Goal: Task Accomplishment & Management: Use online tool/utility

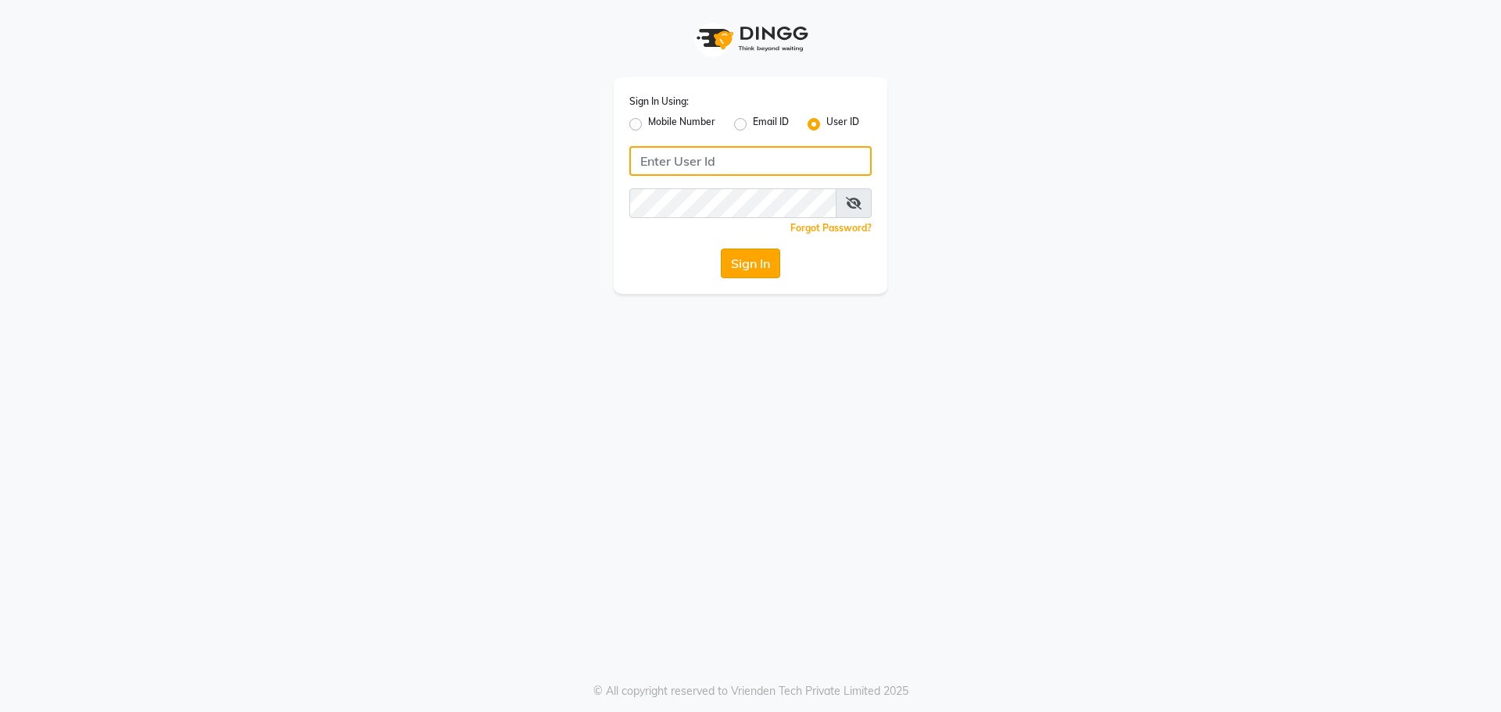
type input "e1787-20"
click at [755, 267] on button "Sign In" at bounding box center [750, 264] width 59 height 30
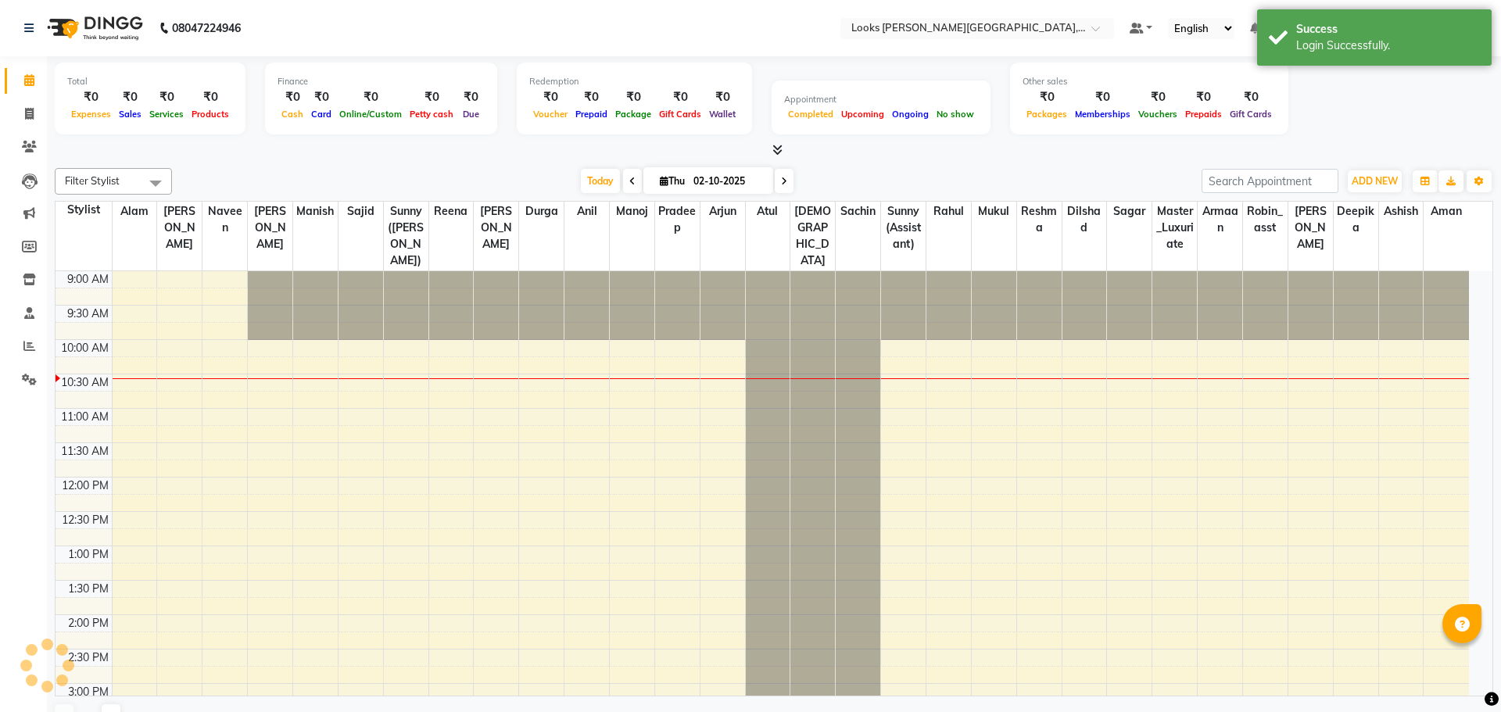
select select "en"
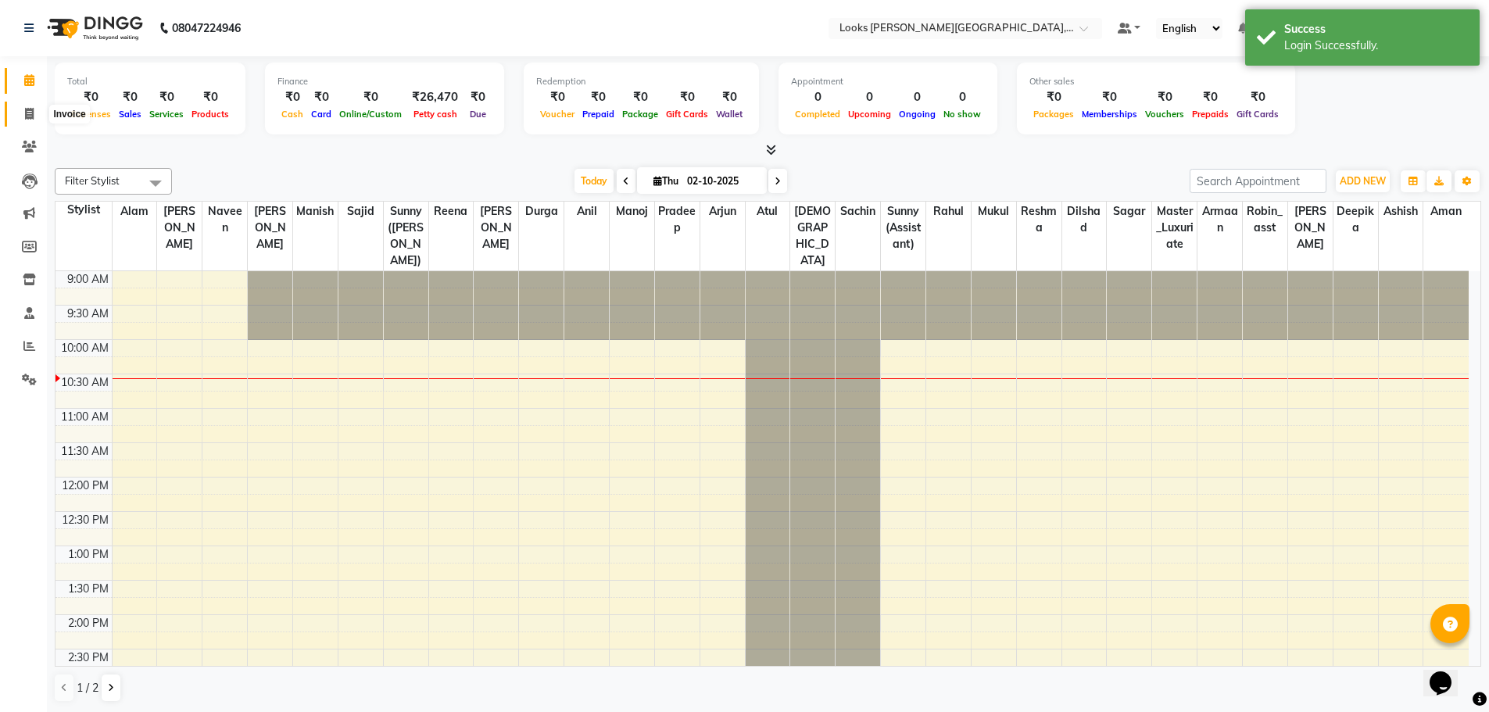
click at [34, 114] on span at bounding box center [29, 115] width 27 height 18
select select "service"
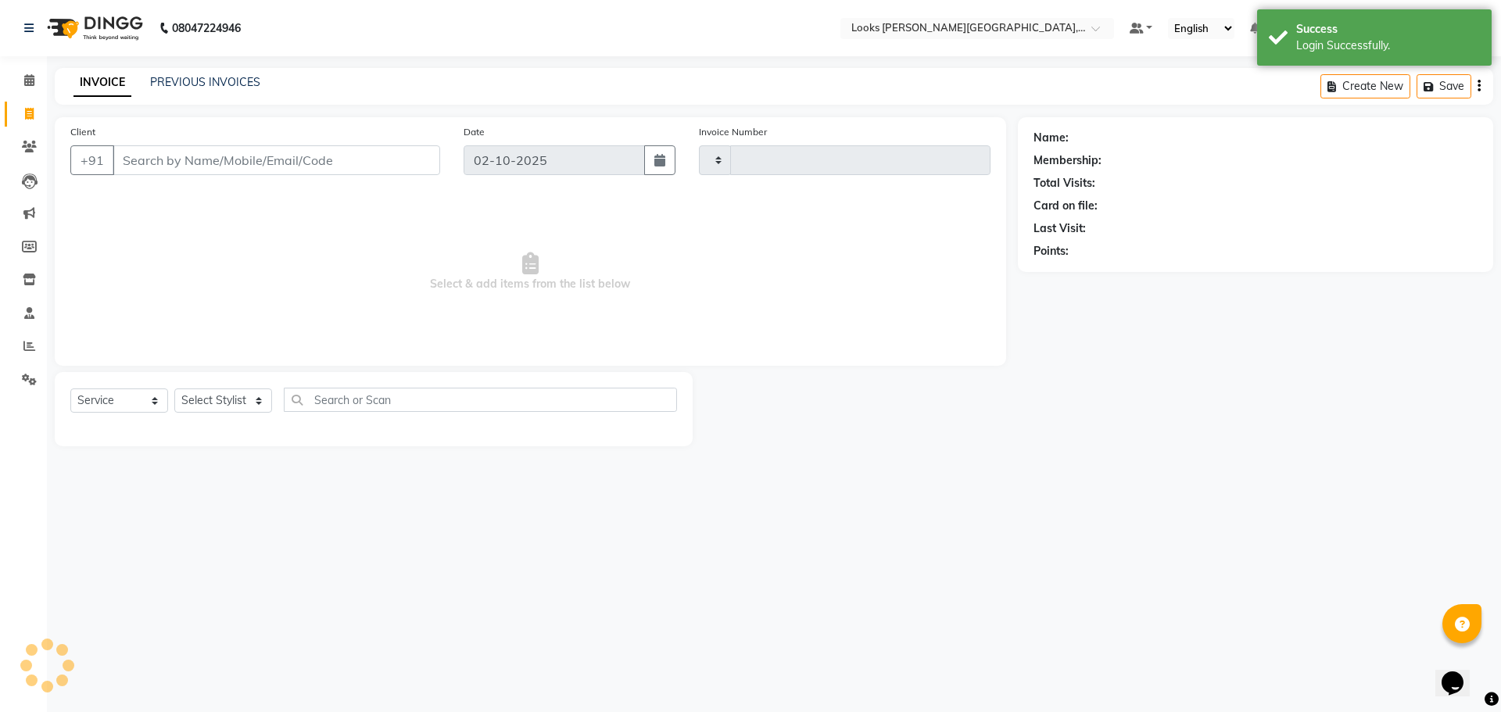
type input "4590"
select select "4327"
click at [142, 151] on input "Client" at bounding box center [276, 160] width 327 height 30
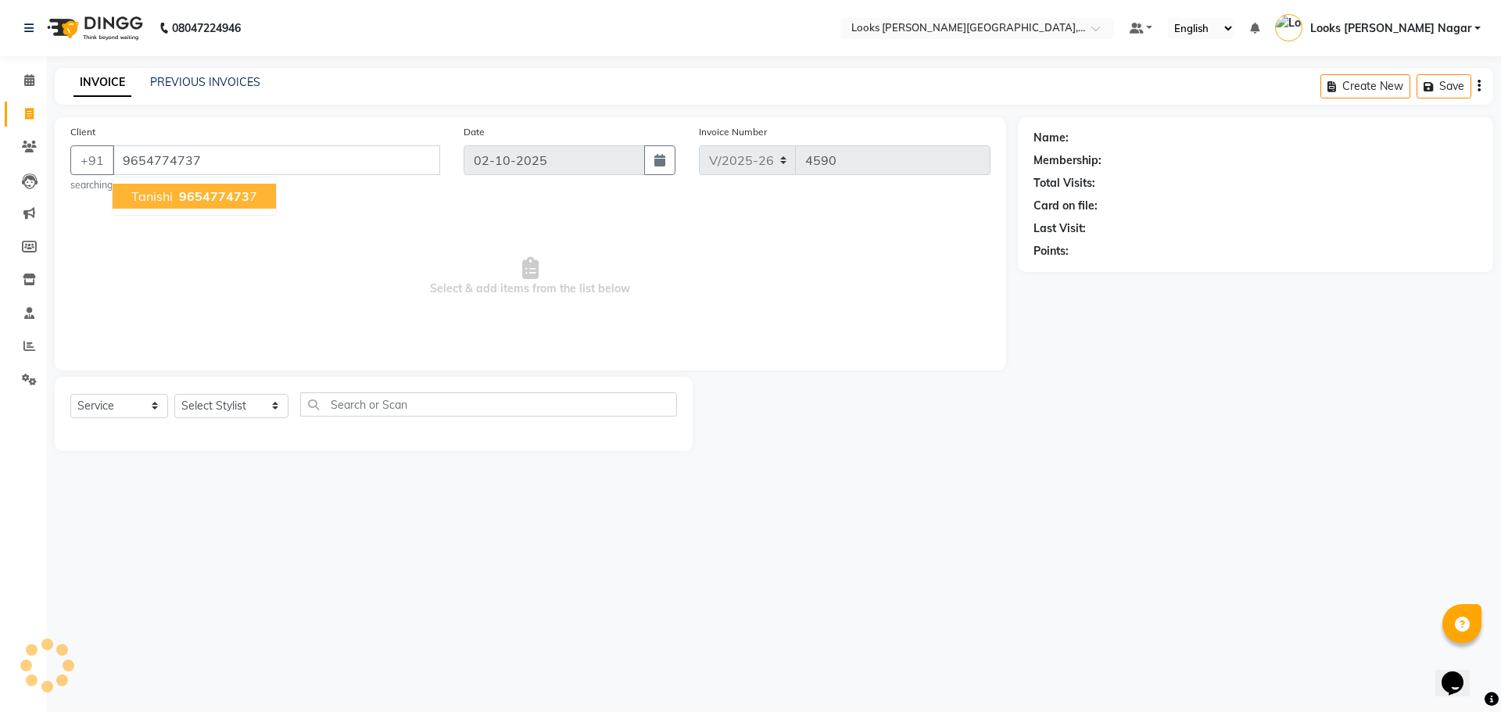
type input "9654774737"
select select "1: Object"
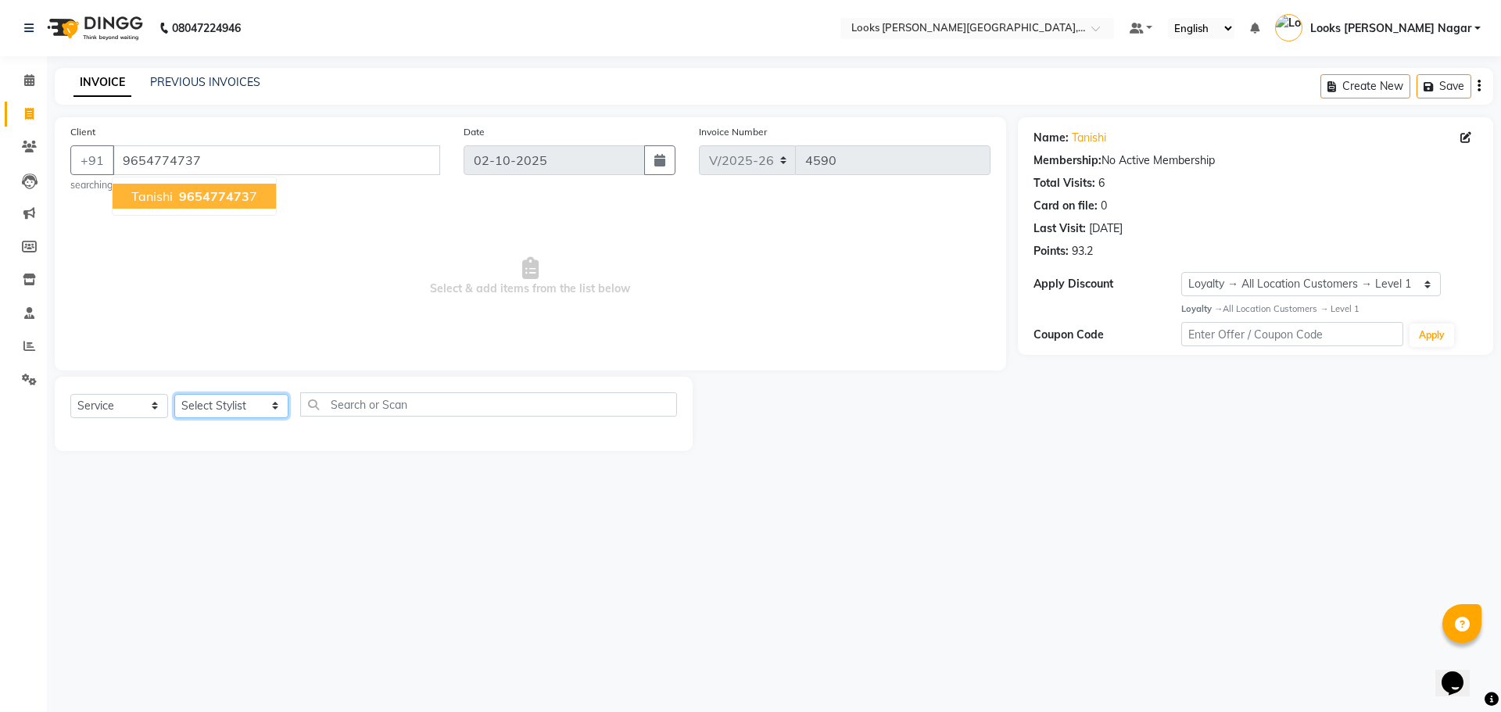
click at [234, 409] on select "Select Stylist Alam Aman [PERSON_NAME] Armaan Ashish Atul Deepika [PERSON_NAME]…" at bounding box center [231, 406] width 114 height 24
select select "33096"
click at [174, 394] on select "Select Stylist Alam Aman [PERSON_NAME] Armaan Ashish Atul Deepika [PERSON_NAME]…" at bounding box center [231, 406] width 114 height 24
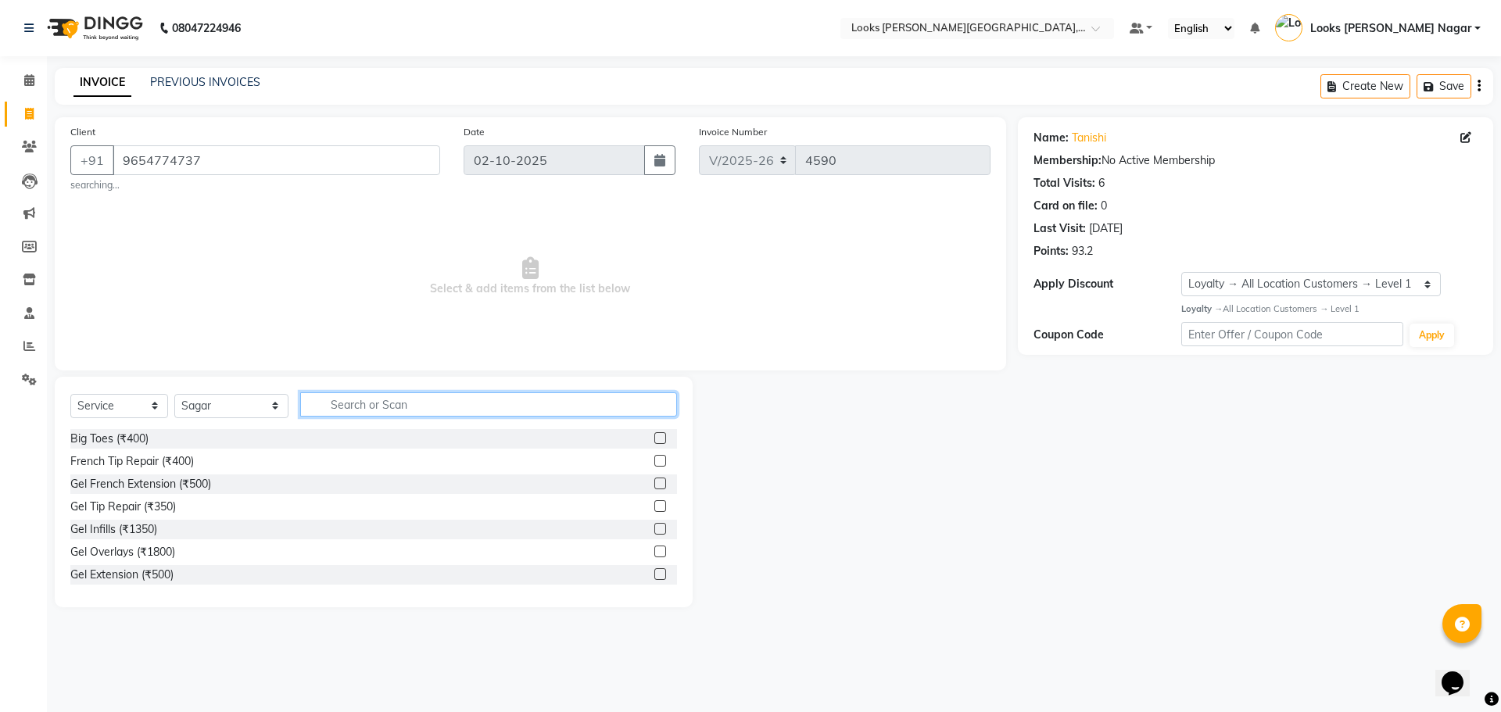
click at [335, 406] on input "text" at bounding box center [488, 404] width 377 height 24
type input "cut"
click at [133, 460] on div "Stylist Cut(M) (₹700)" at bounding box center [121, 461] width 102 height 16
checkbox input "false"
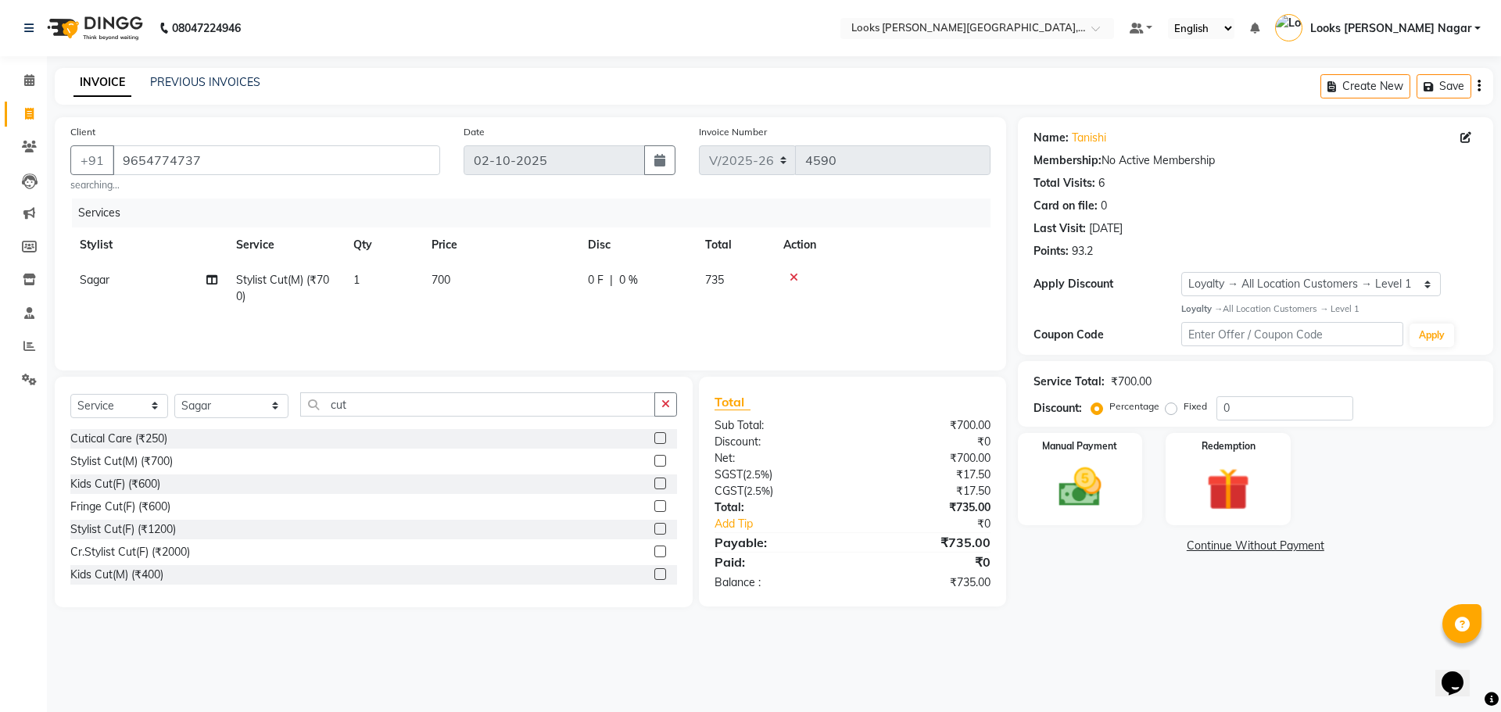
click at [471, 282] on td "700" at bounding box center [500, 289] width 156 height 52
select select "33096"
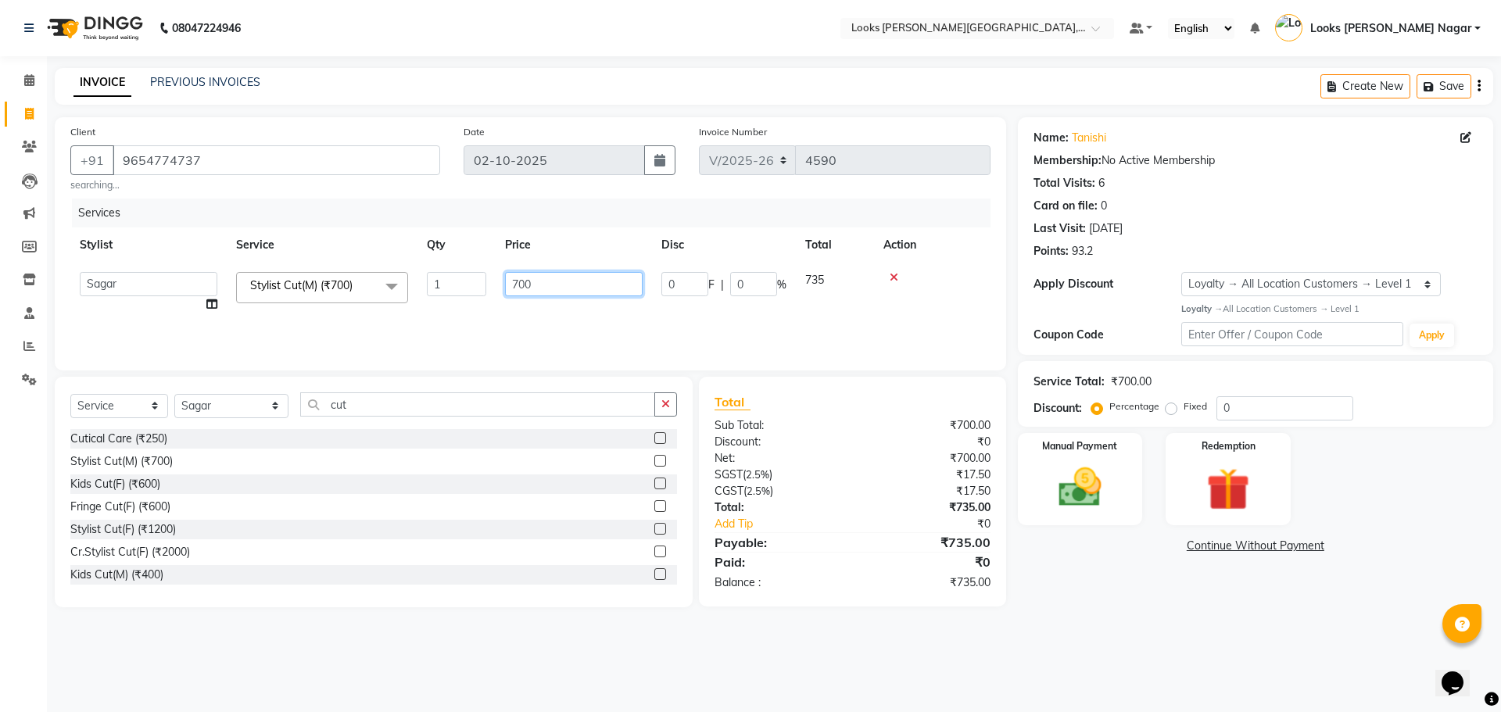
drag, startPoint x: 535, startPoint y: 281, endPoint x: 315, endPoint y: 293, distance: 220.0
click at [324, 294] on tr "Alam Aman [PERSON_NAME] Armaan Ashish Atul Deepika Deepu Dilshad Durga [PERSON_…" at bounding box center [530, 292] width 920 height 59
type input "524"
click at [1117, 609] on main "INVOICE PREVIOUS INVOICES Create New Save Client [PHONE_NUMBER] searching... Da…" at bounding box center [774, 349] width 1454 height 563
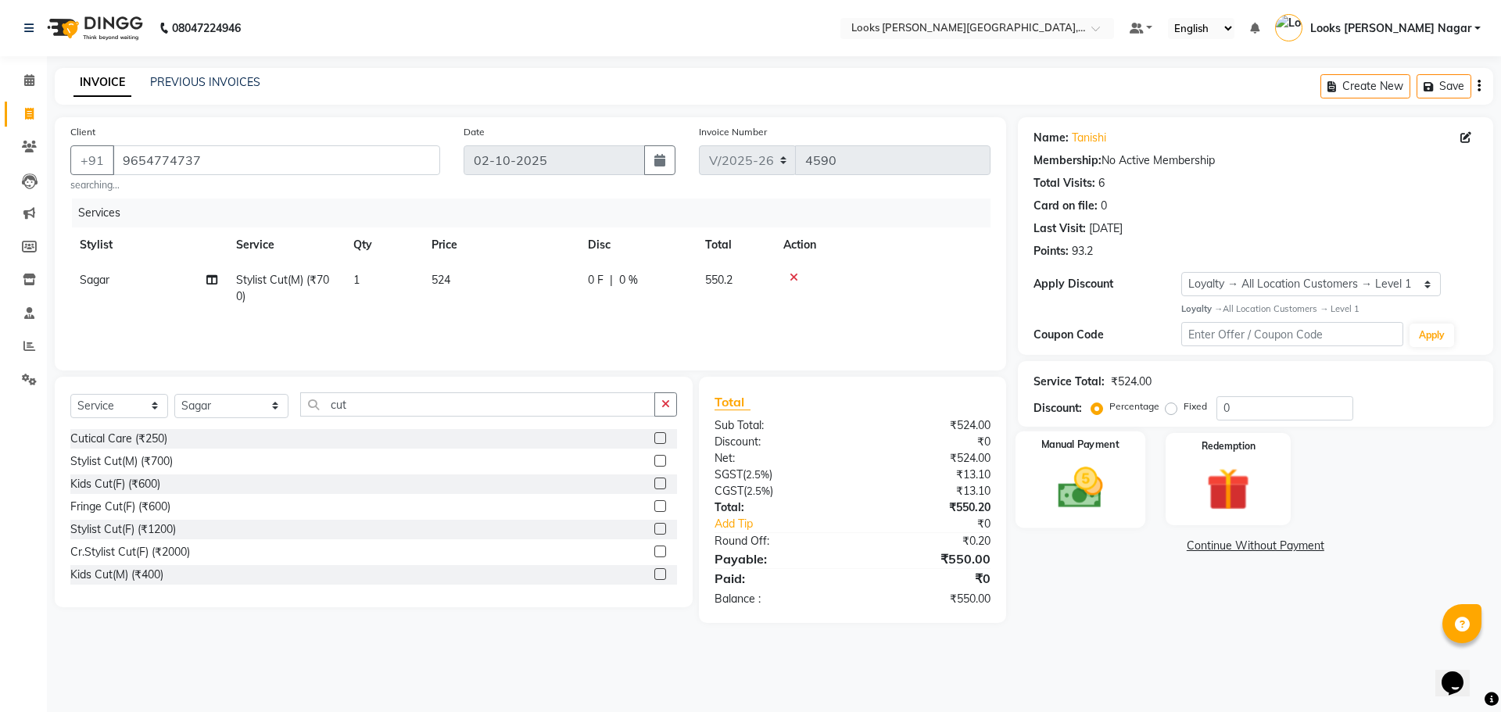
click at [1102, 506] on img at bounding box center [1079, 488] width 73 height 52
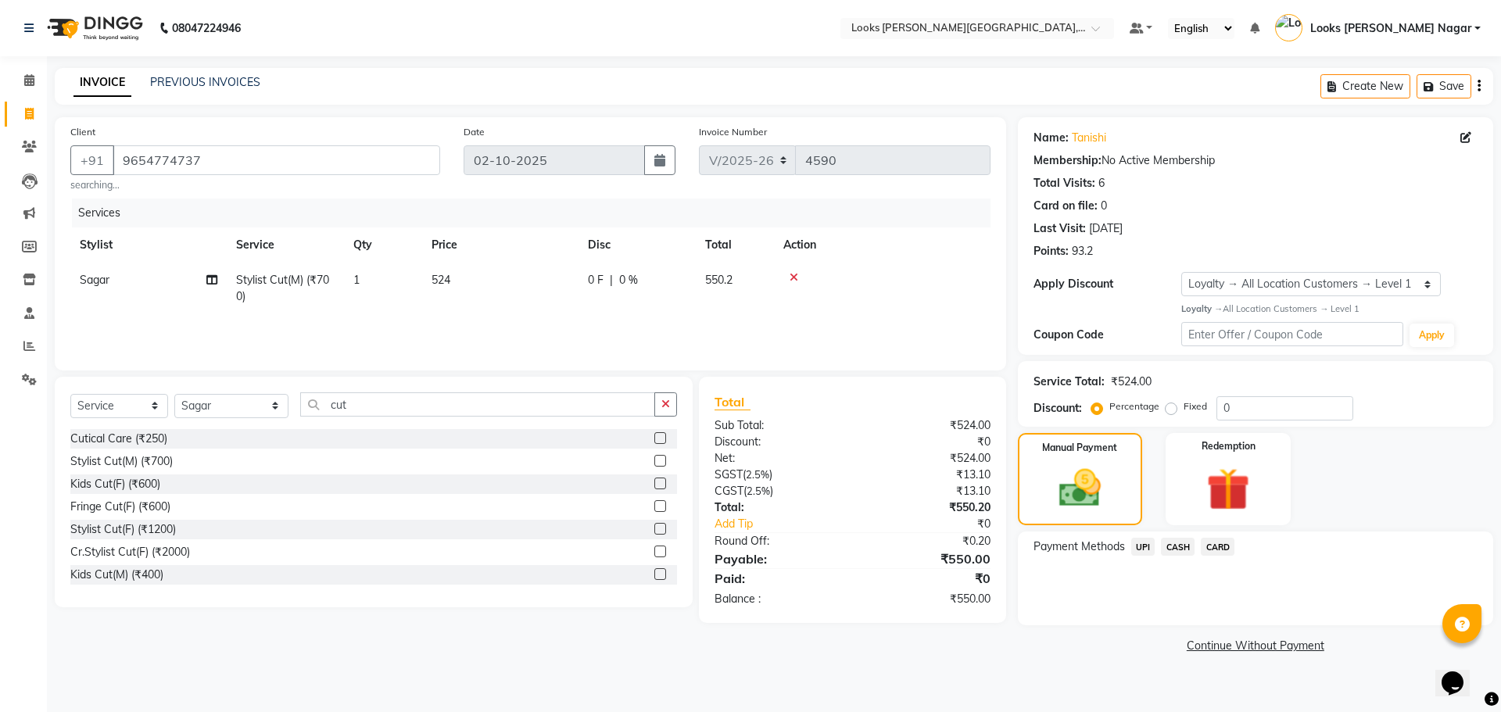
click at [1172, 549] on span "CASH" at bounding box center [1178, 547] width 34 height 18
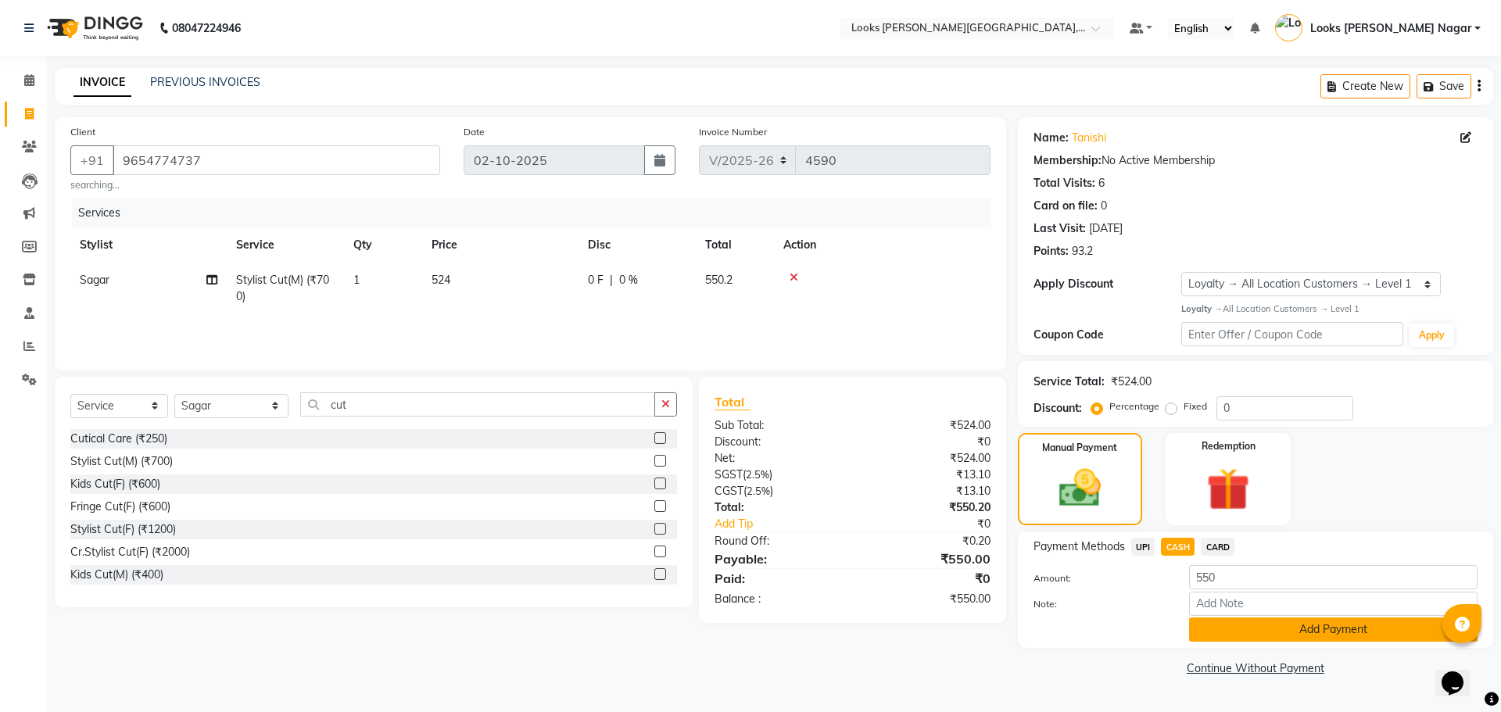
click at [1200, 632] on button "Add Payment" at bounding box center [1333, 629] width 288 height 24
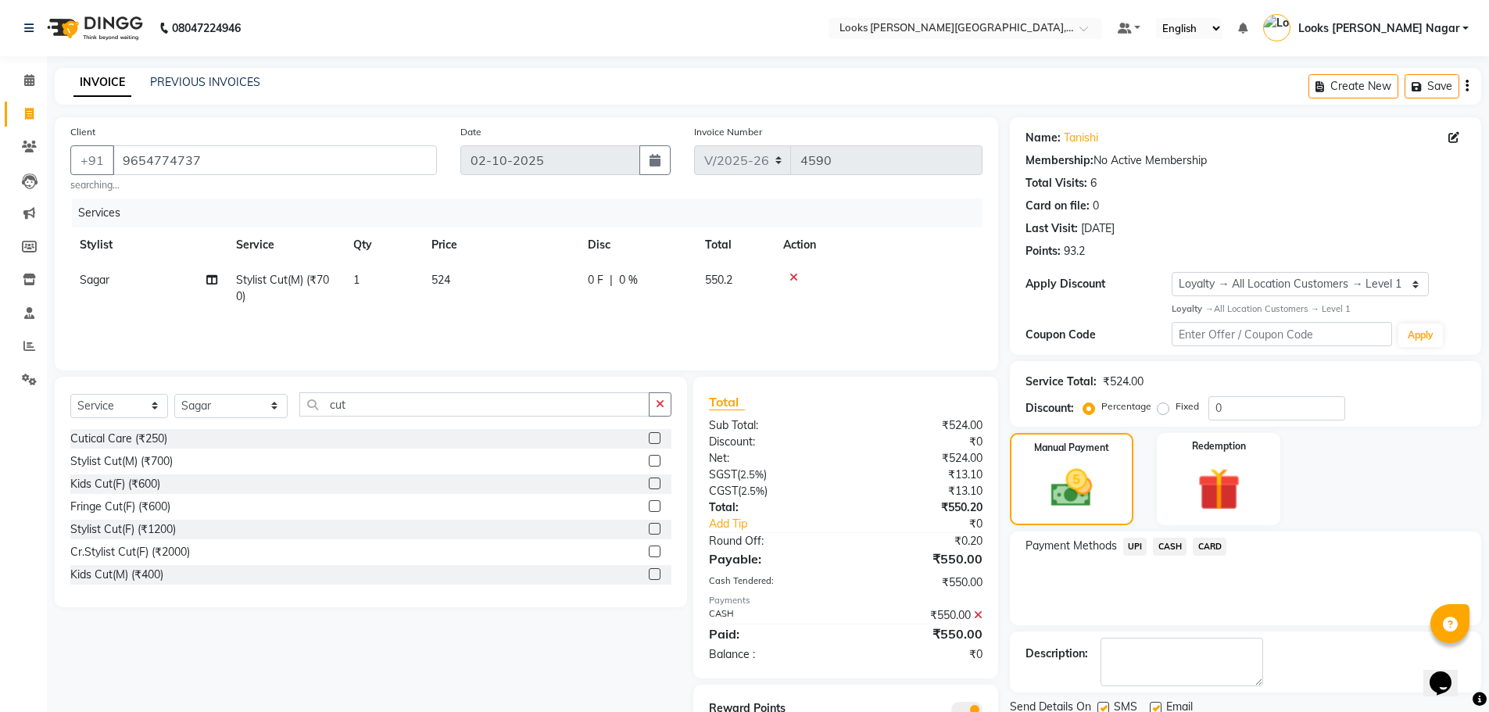
click at [1140, 549] on span "UPI" at bounding box center [1135, 547] width 24 height 18
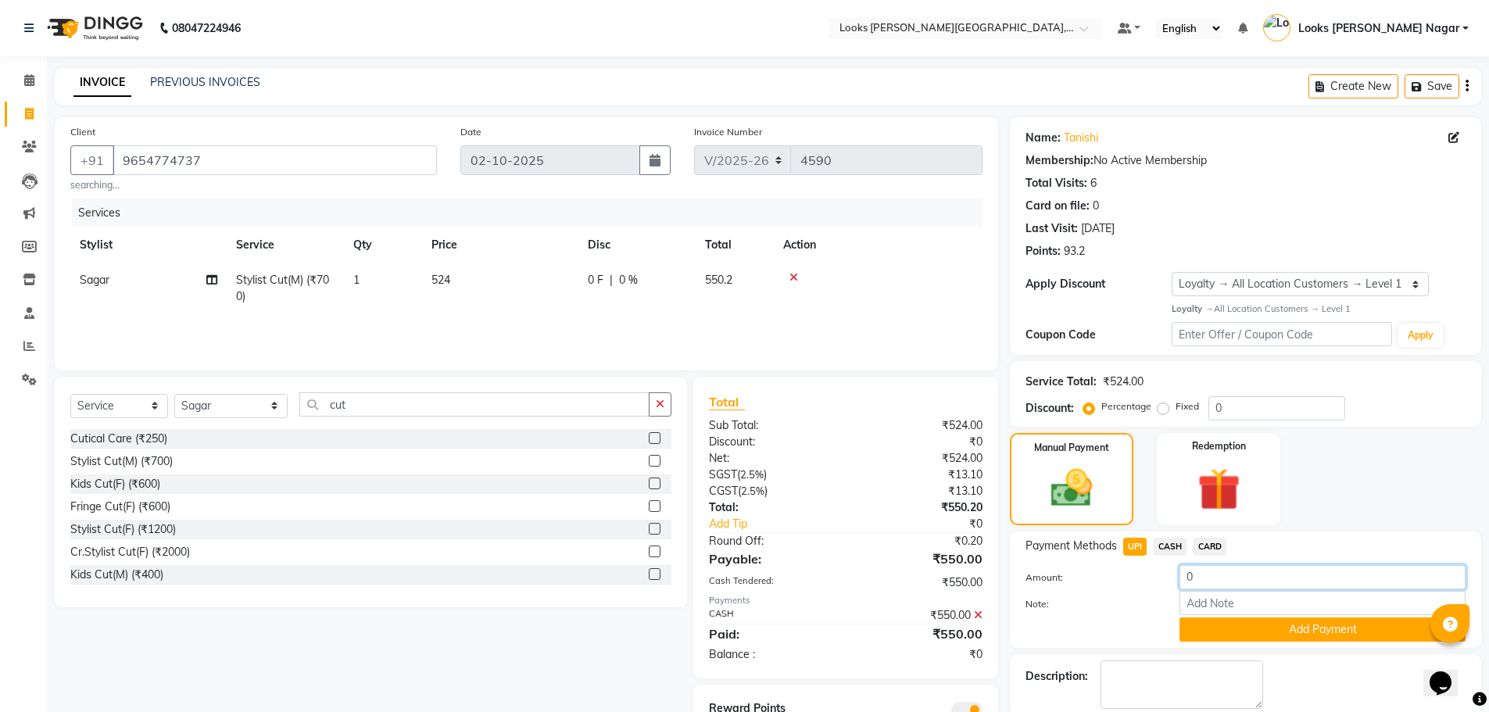
drag, startPoint x: 1215, startPoint y: 581, endPoint x: 1126, endPoint y: 582, distance: 88.3
click at [1126, 582] on div "Amount: 0" at bounding box center [1245, 578] width 463 height 27
type input "50"
click at [1260, 627] on button "Add Payment" at bounding box center [1322, 629] width 286 height 24
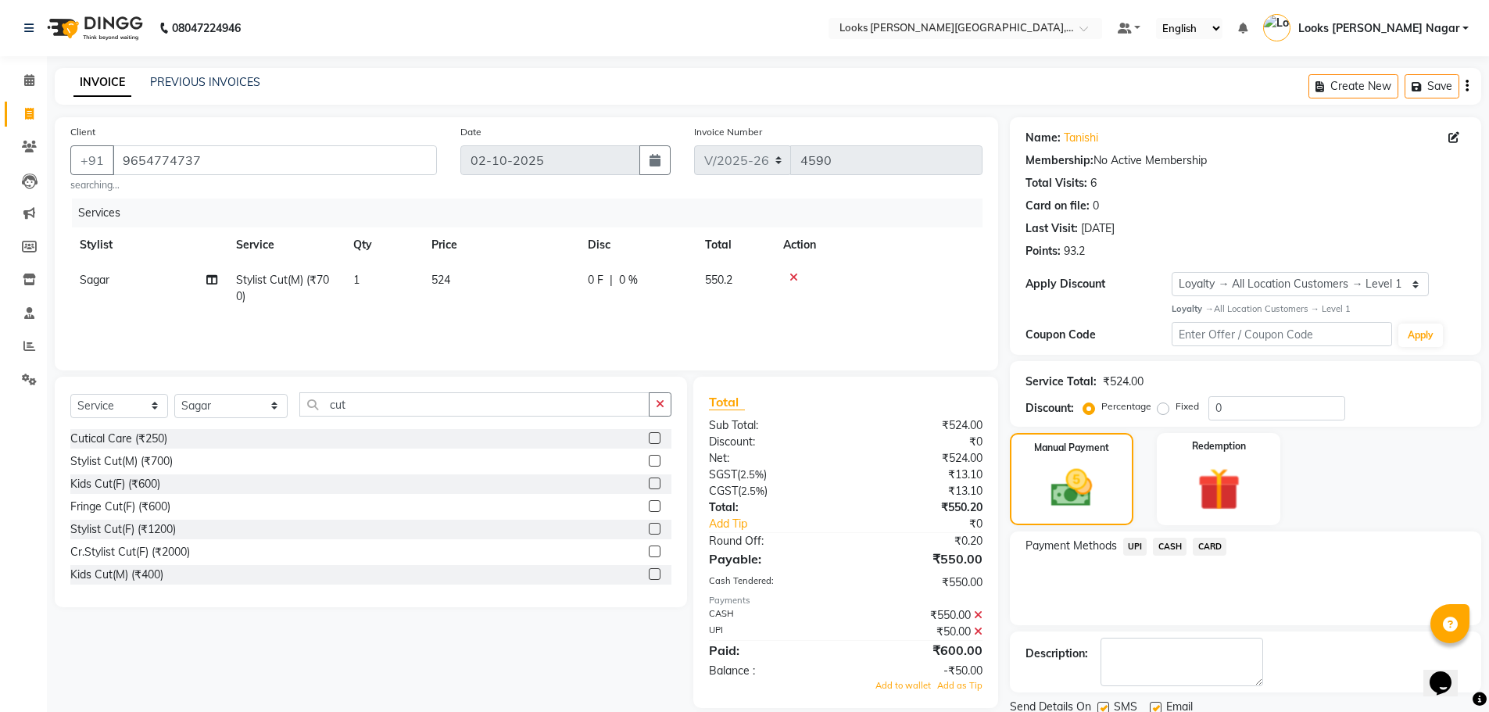
click at [1174, 552] on span "CASH" at bounding box center [1170, 547] width 34 height 18
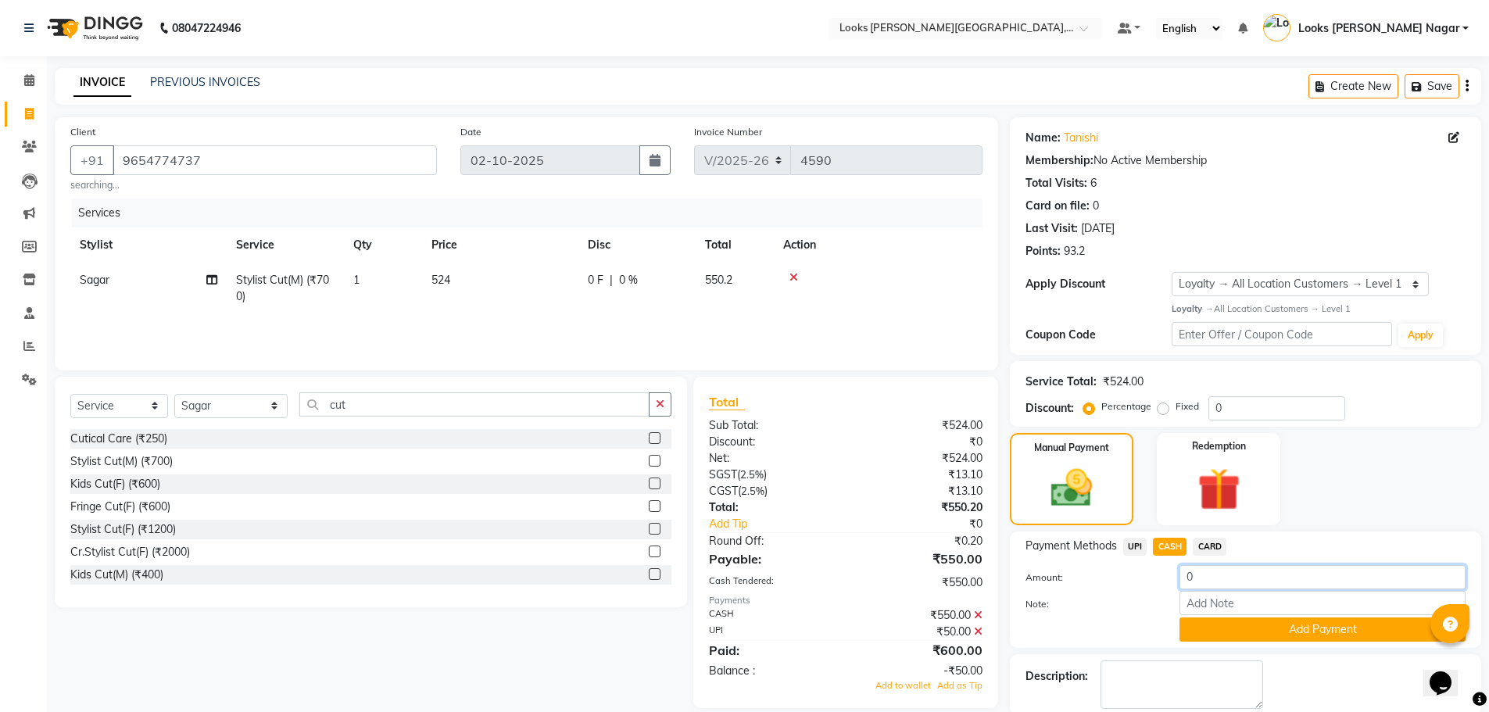
click at [1199, 576] on input "0" at bounding box center [1322, 577] width 286 height 24
click at [979, 612] on icon at bounding box center [978, 615] width 9 height 11
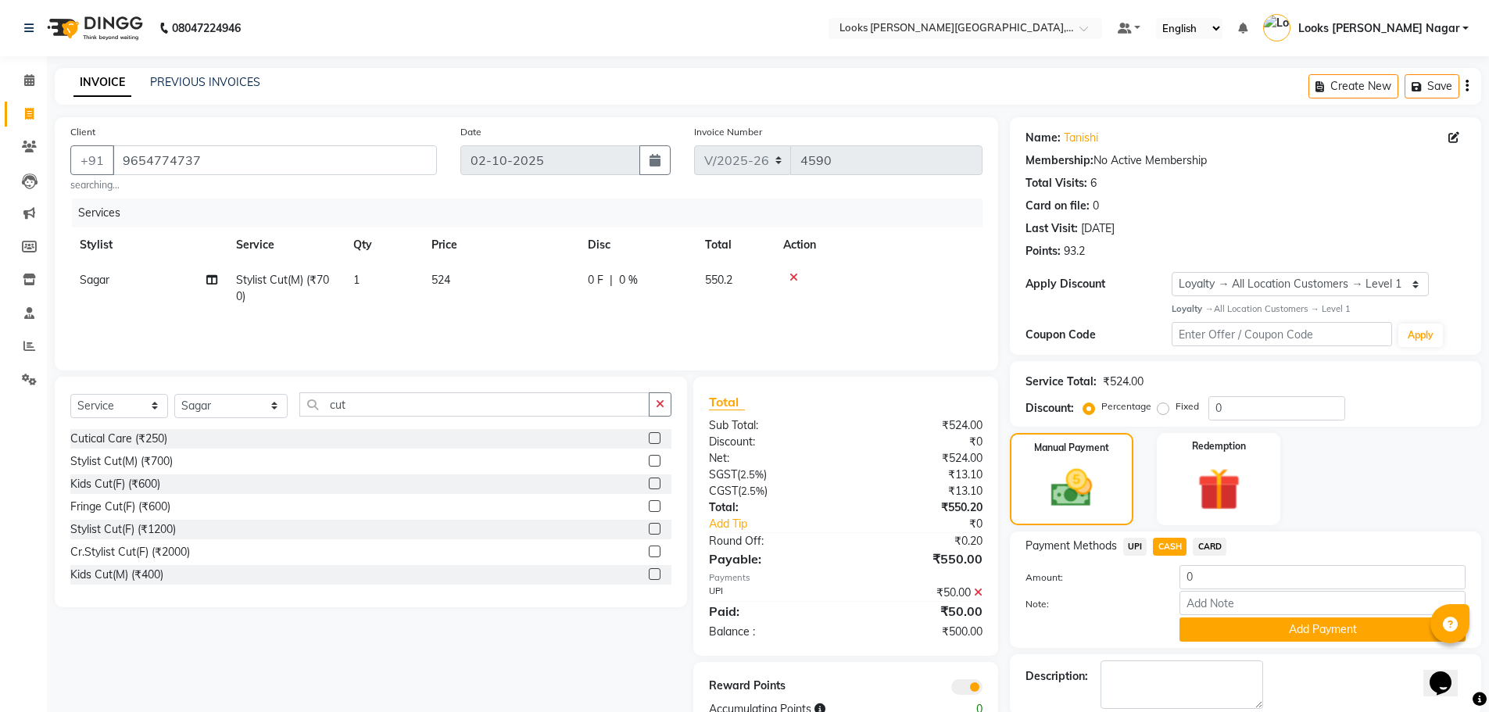
click at [975, 596] on icon at bounding box center [978, 592] width 9 height 11
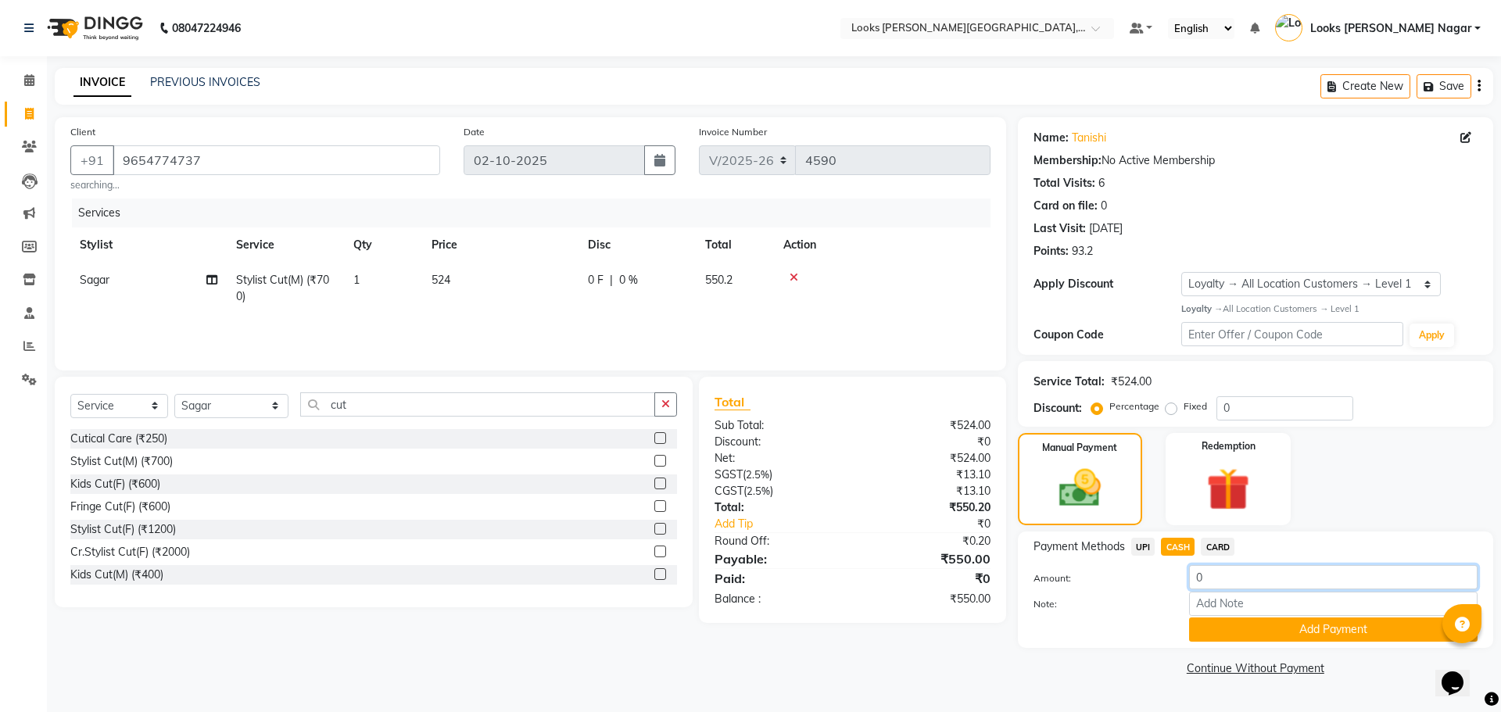
click at [1213, 579] on input "0" at bounding box center [1333, 577] width 288 height 24
type input "500"
click at [1271, 628] on button "Add Payment" at bounding box center [1333, 629] width 288 height 24
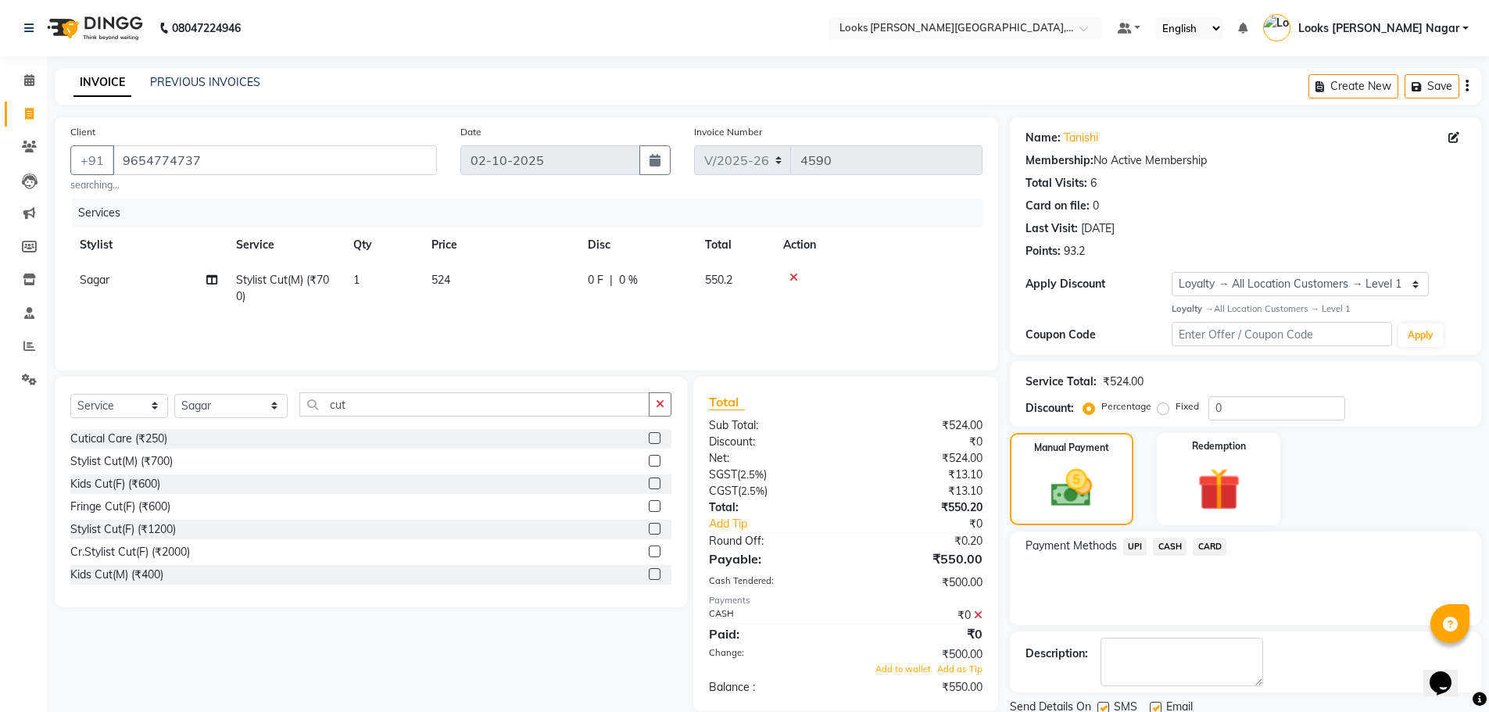
click at [1141, 548] on span "UPI" at bounding box center [1135, 547] width 24 height 18
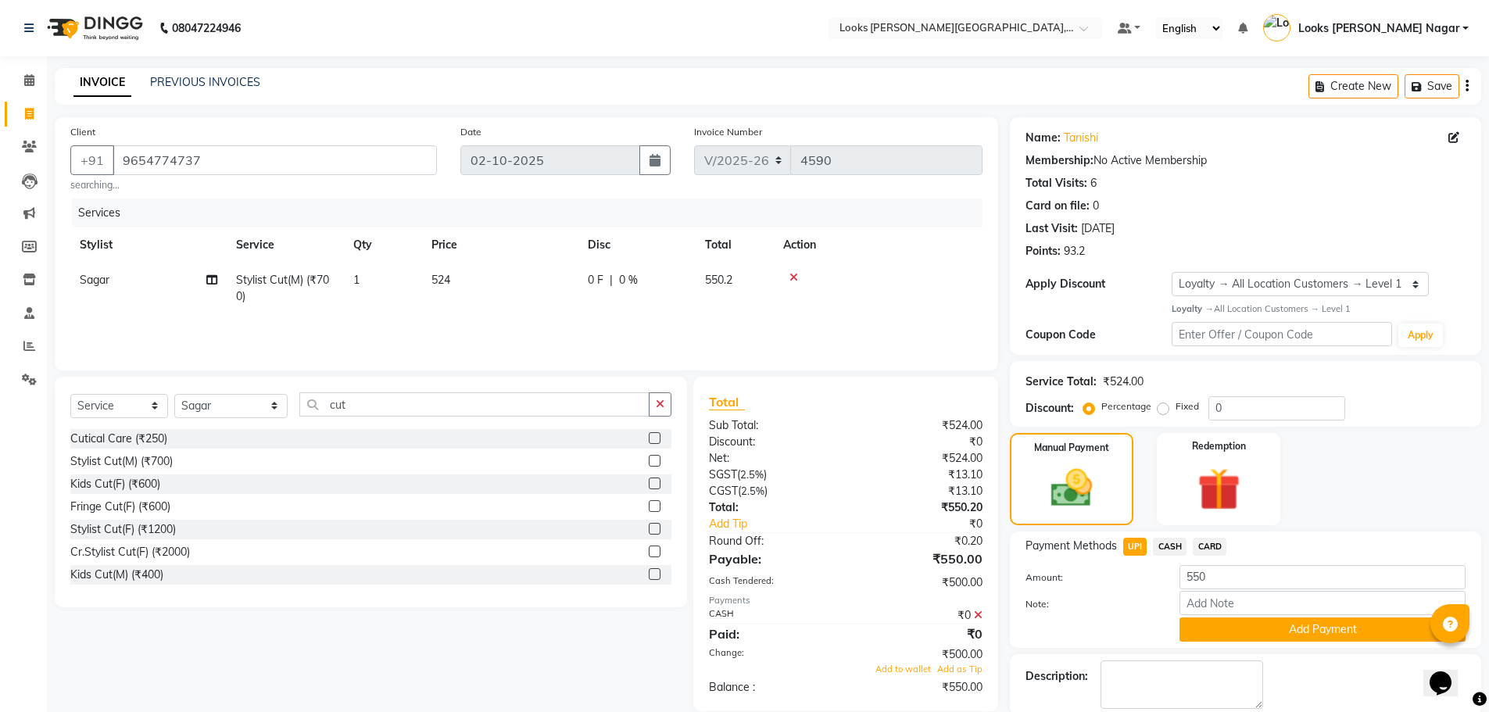
click at [974, 614] on icon at bounding box center [978, 615] width 9 height 11
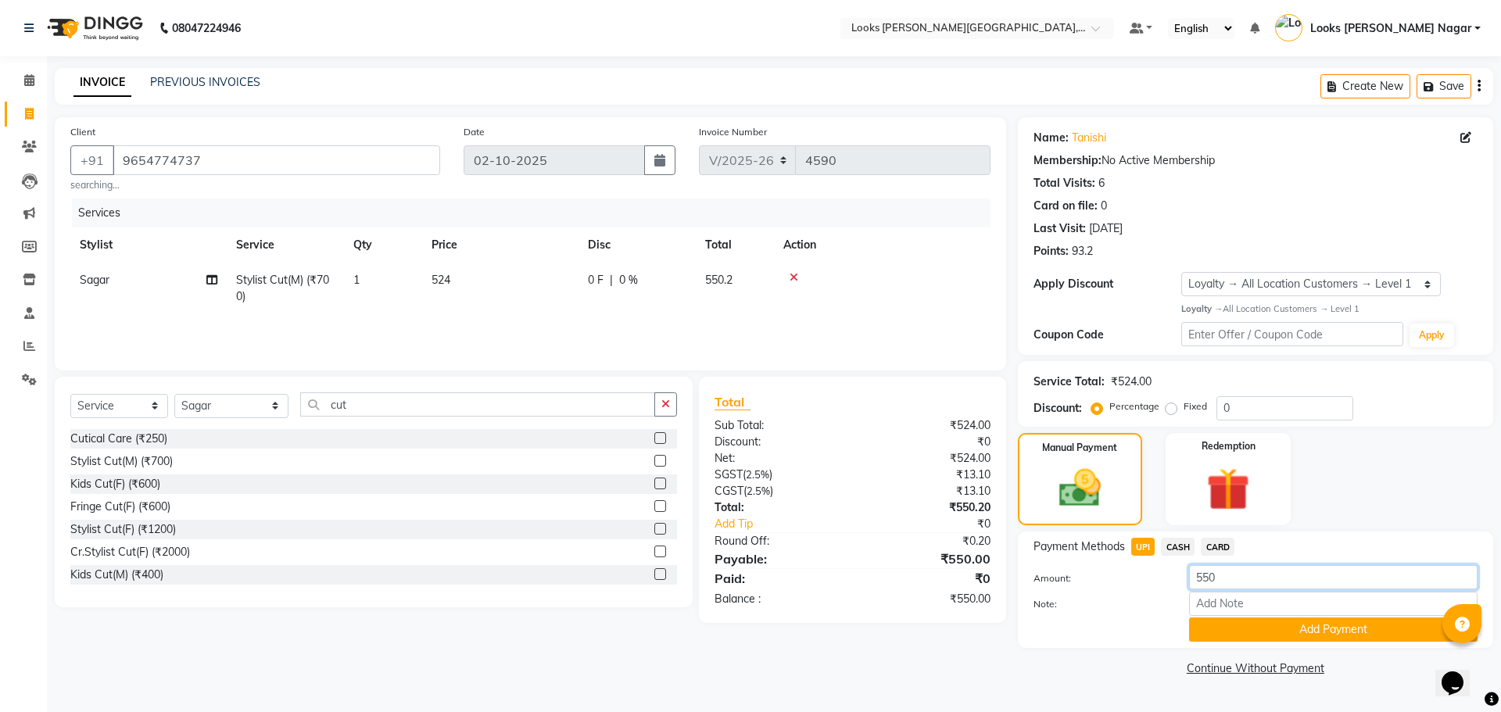
click at [1219, 571] on input "550" at bounding box center [1333, 577] width 288 height 24
click at [1202, 576] on input "550" at bounding box center [1333, 577] width 288 height 24
drag, startPoint x: 1202, startPoint y: 576, endPoint x: 1183, endPoint y: 578, distance: 18.9
click at [1183, 578] on div "550" at bounding box center [1333, 577] width 312 height 24
type input "50"
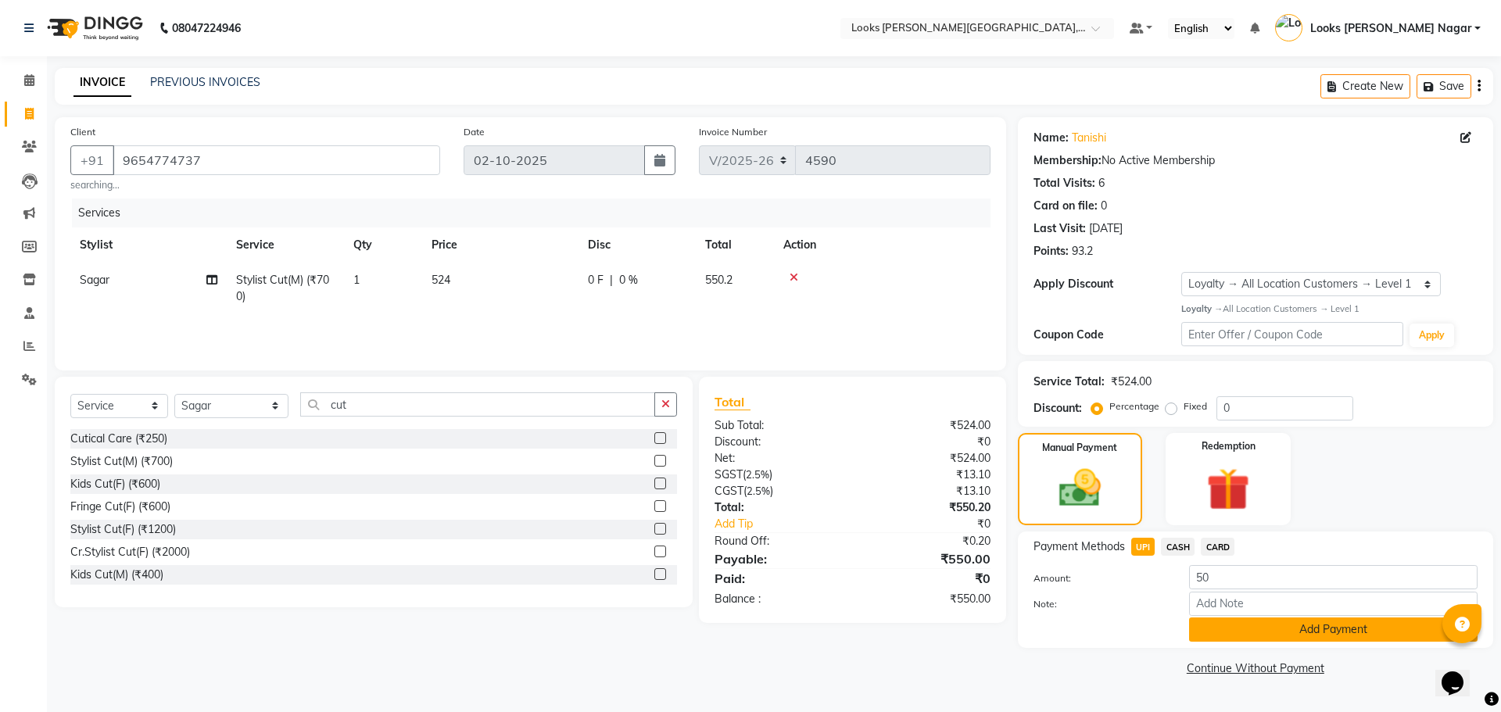
click at [1287, 625] on button "Add Payment" at bounding box center [1333, 629] width 288 height 24
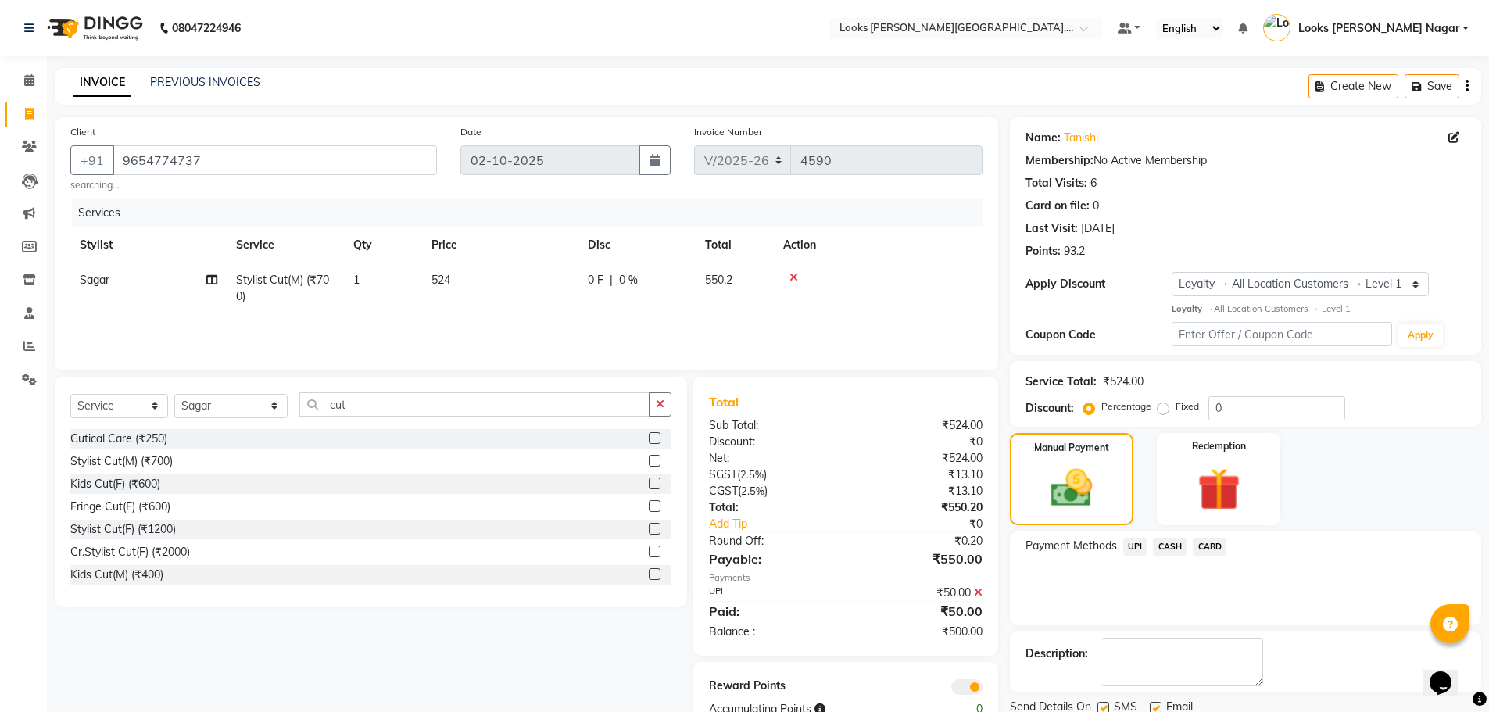
click at [1170, 547] on span "CASH" at bounding box center [1170, 547] width 34 height 18
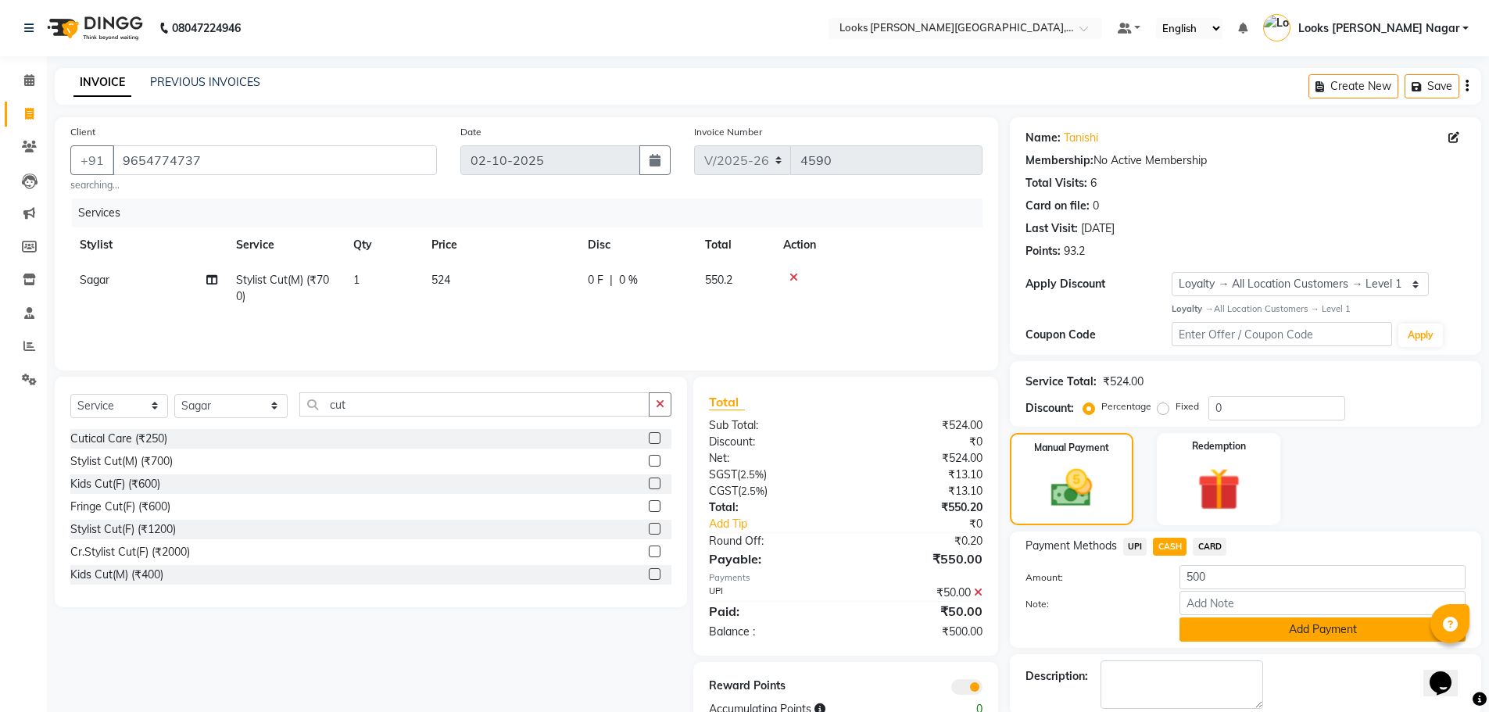
click at [1212, 629] on button "Add Payment" at bounding box center [1322, 629] width 286 height 24
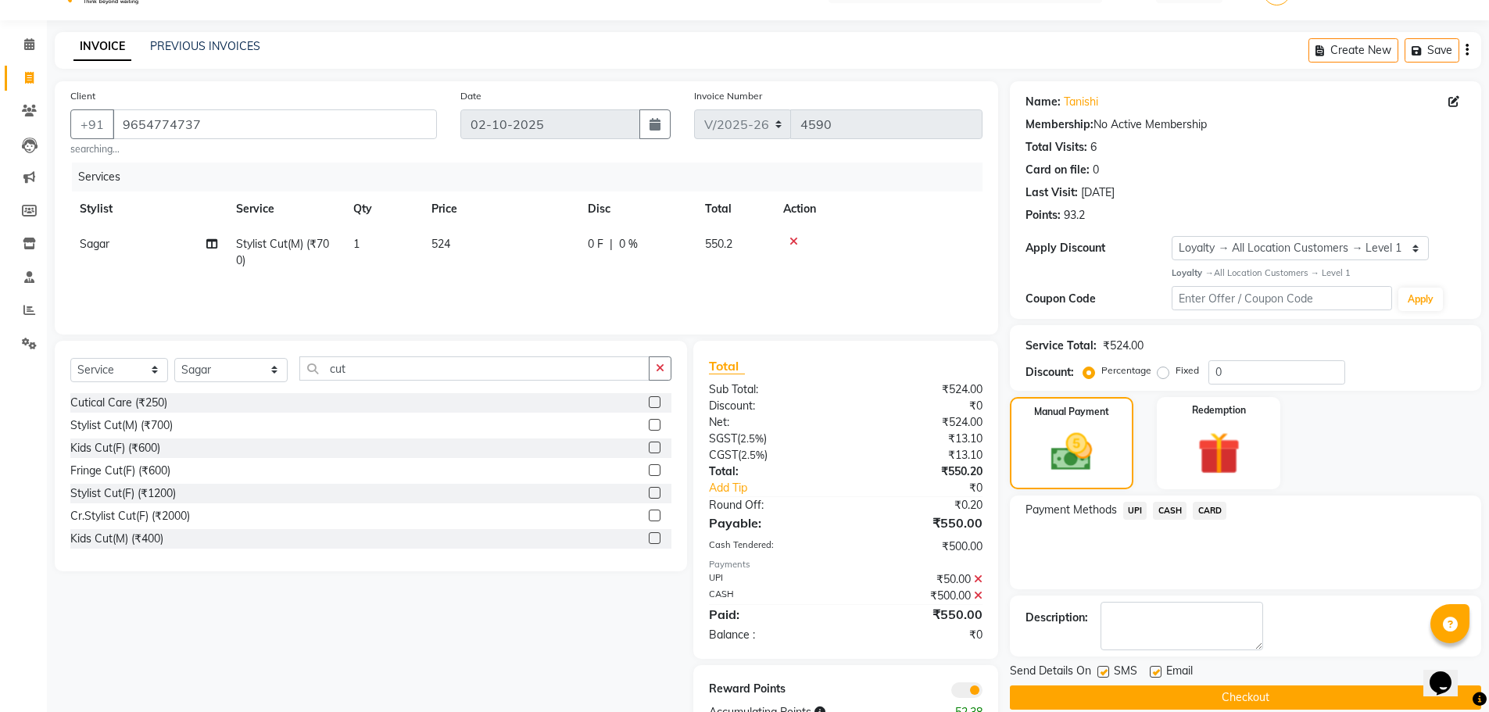
scroll to position [84, 0]
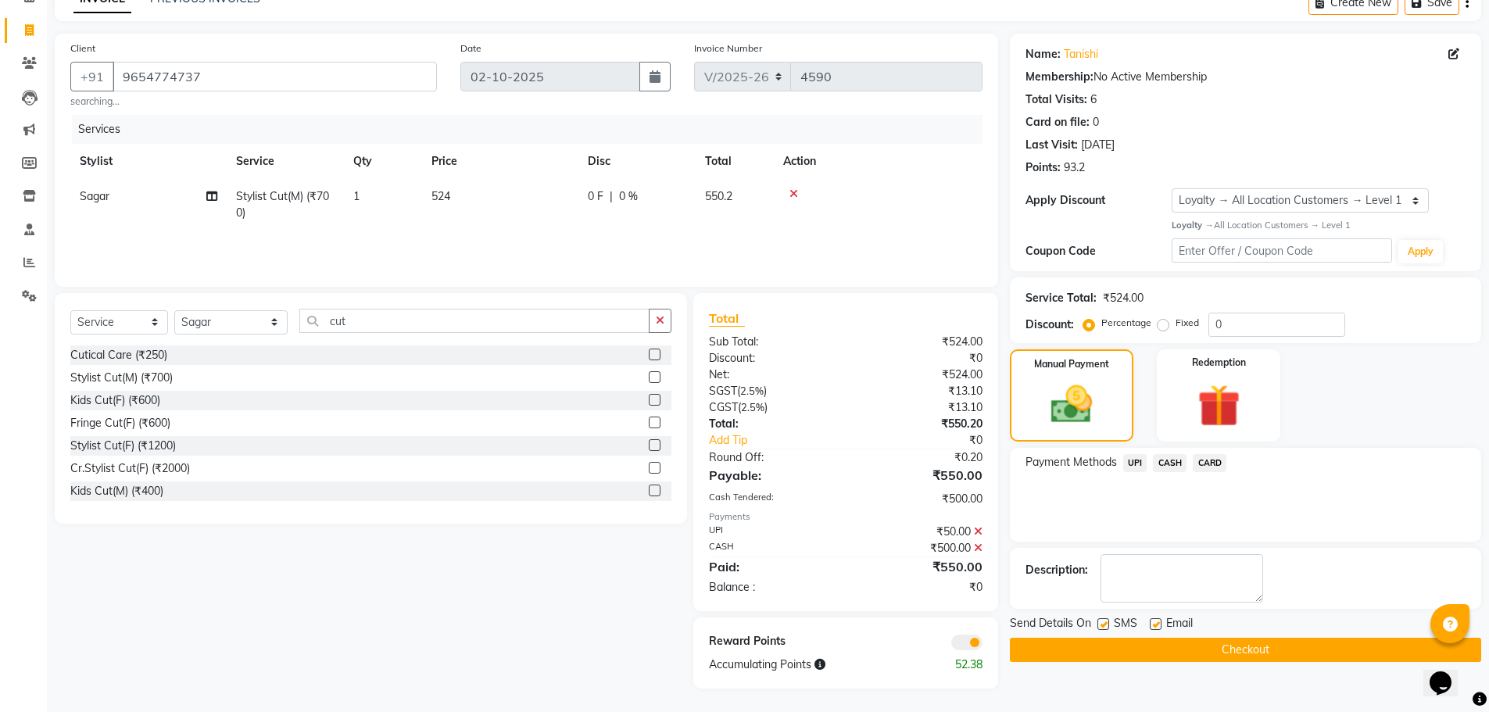
click at [1210, 654] on button "Checkout" at bounding box center [1245, 650] width 471 height 24
